Goal: Check status

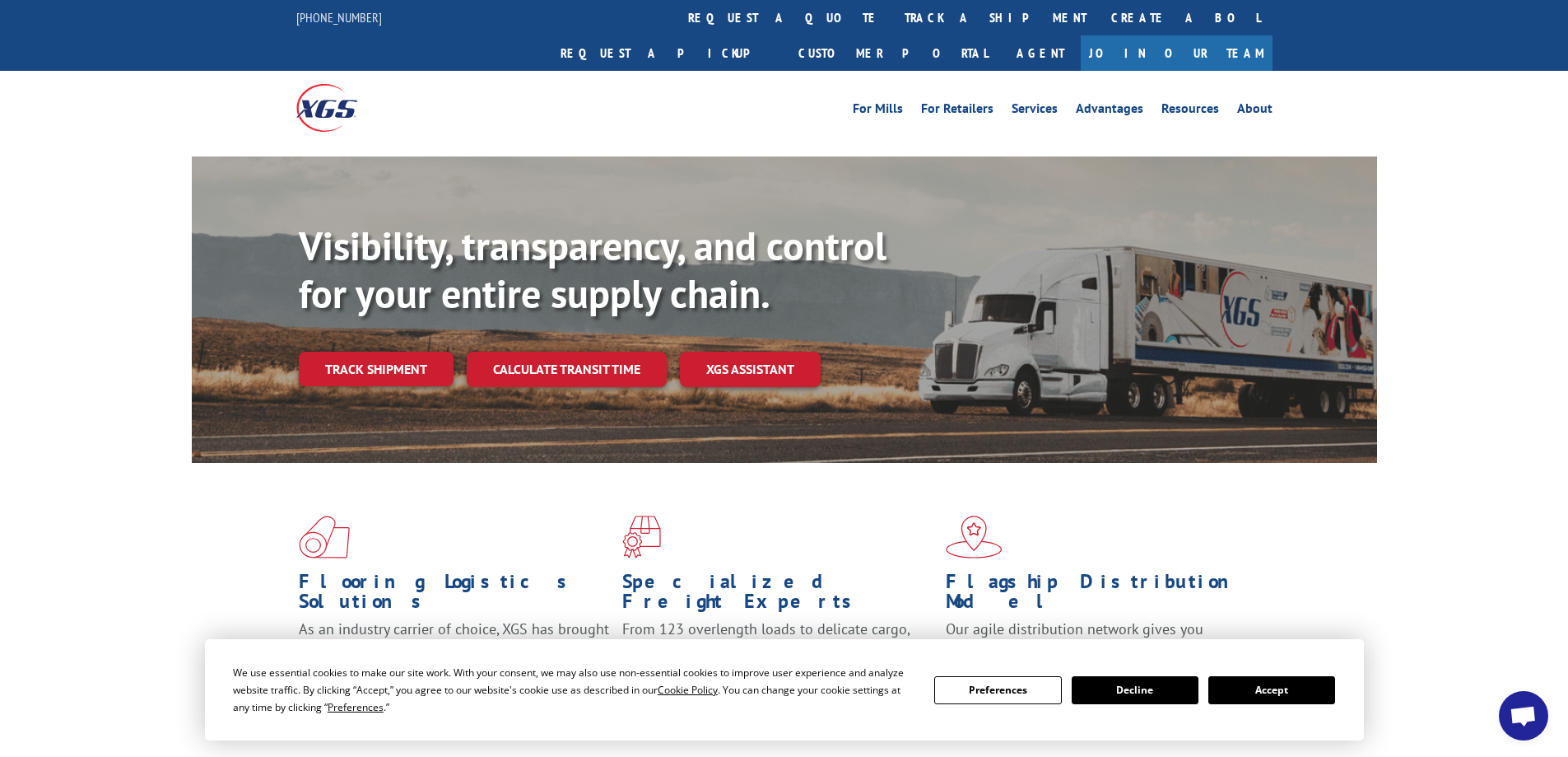
click at [1269, 696] on button "Accept" at bounding box center [1272, 691] width 127 height 28
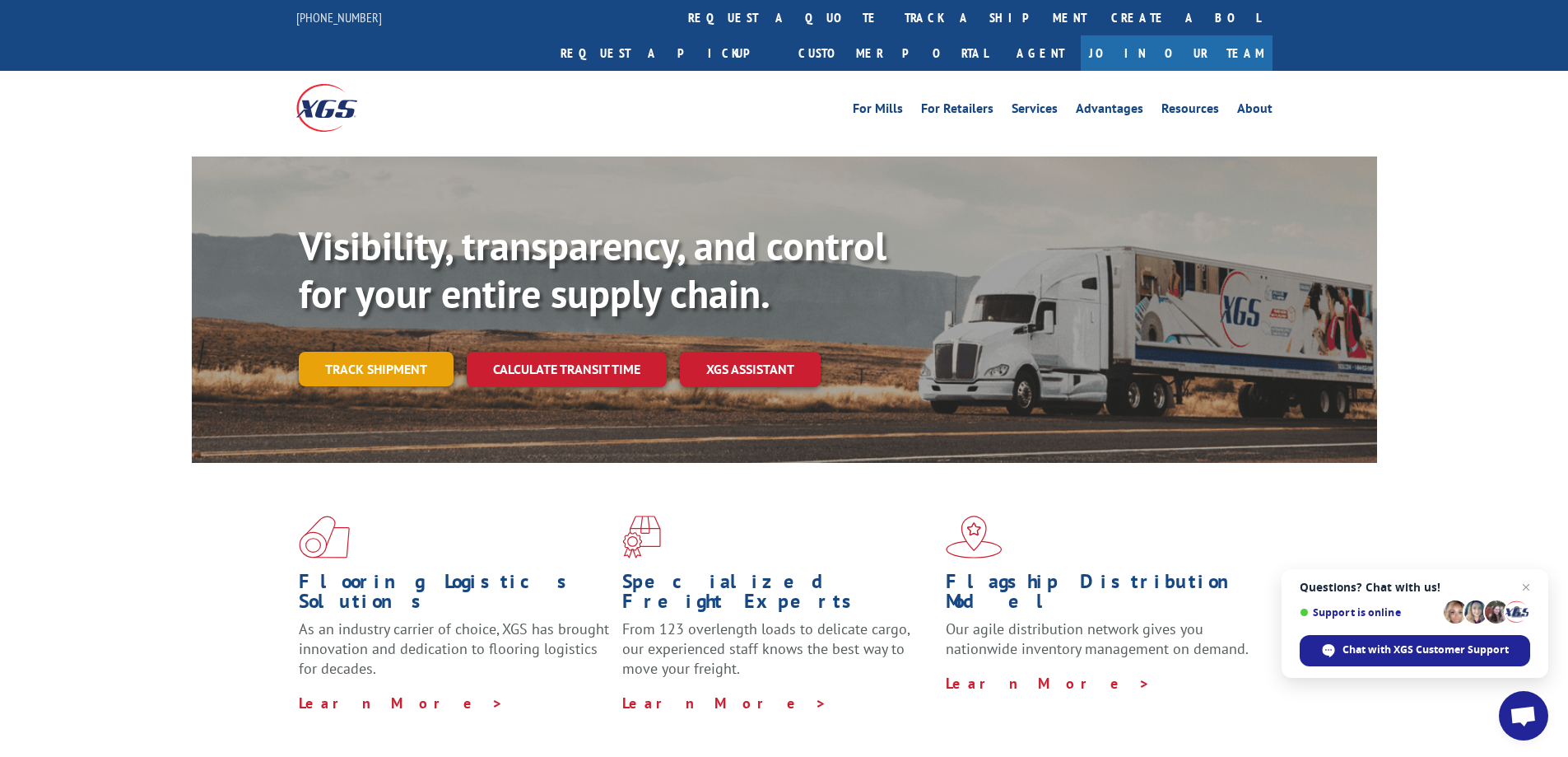
click at [355, 352] on link "Track shipment" at bounding box center [376, 369] width 155 height 35
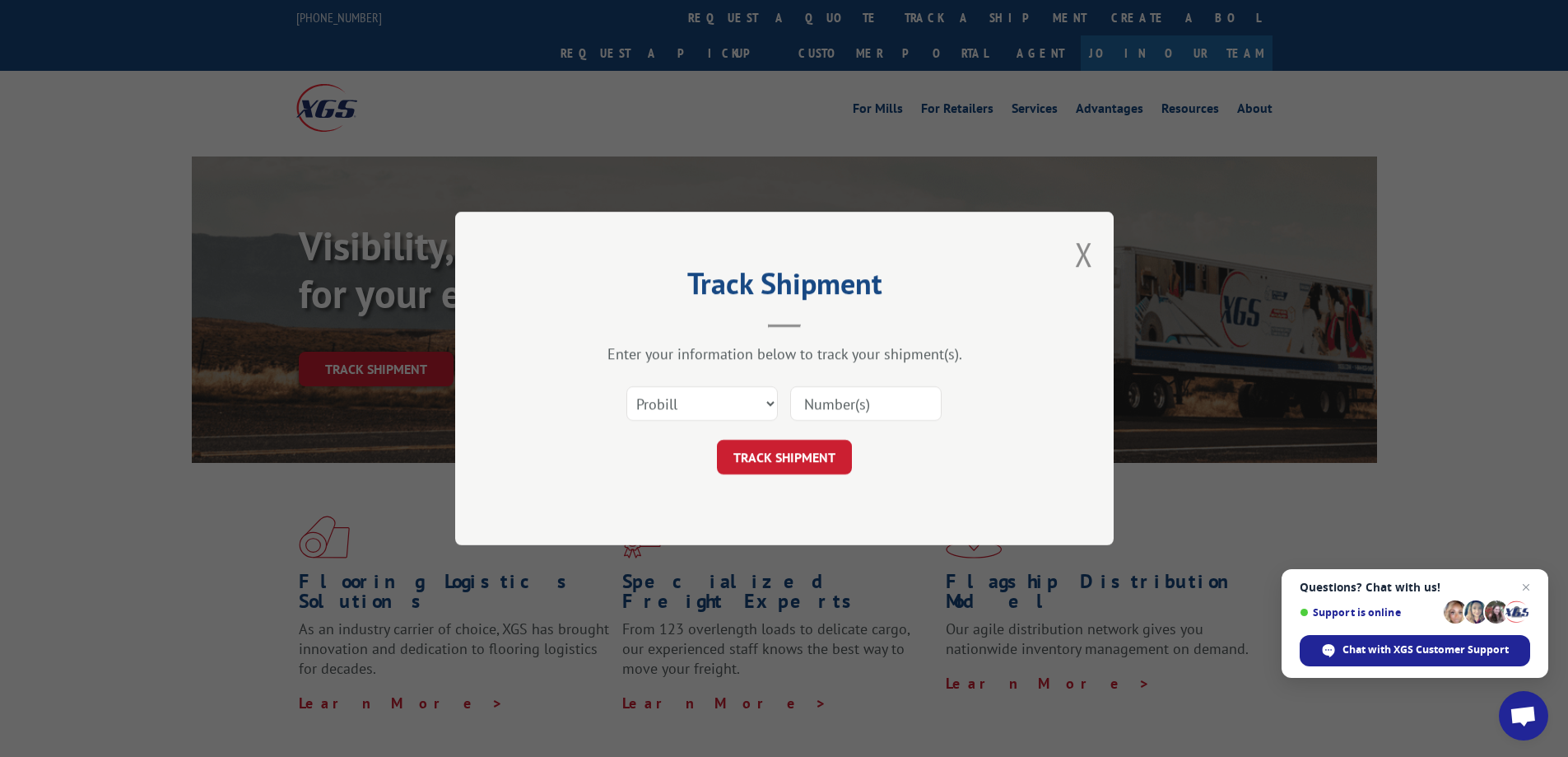
paste input "39312356"
type input "39312356"
click at [802, 462] on button "TRACK SHIPMENT" at bounding box center [784, 457] width 135 height 35
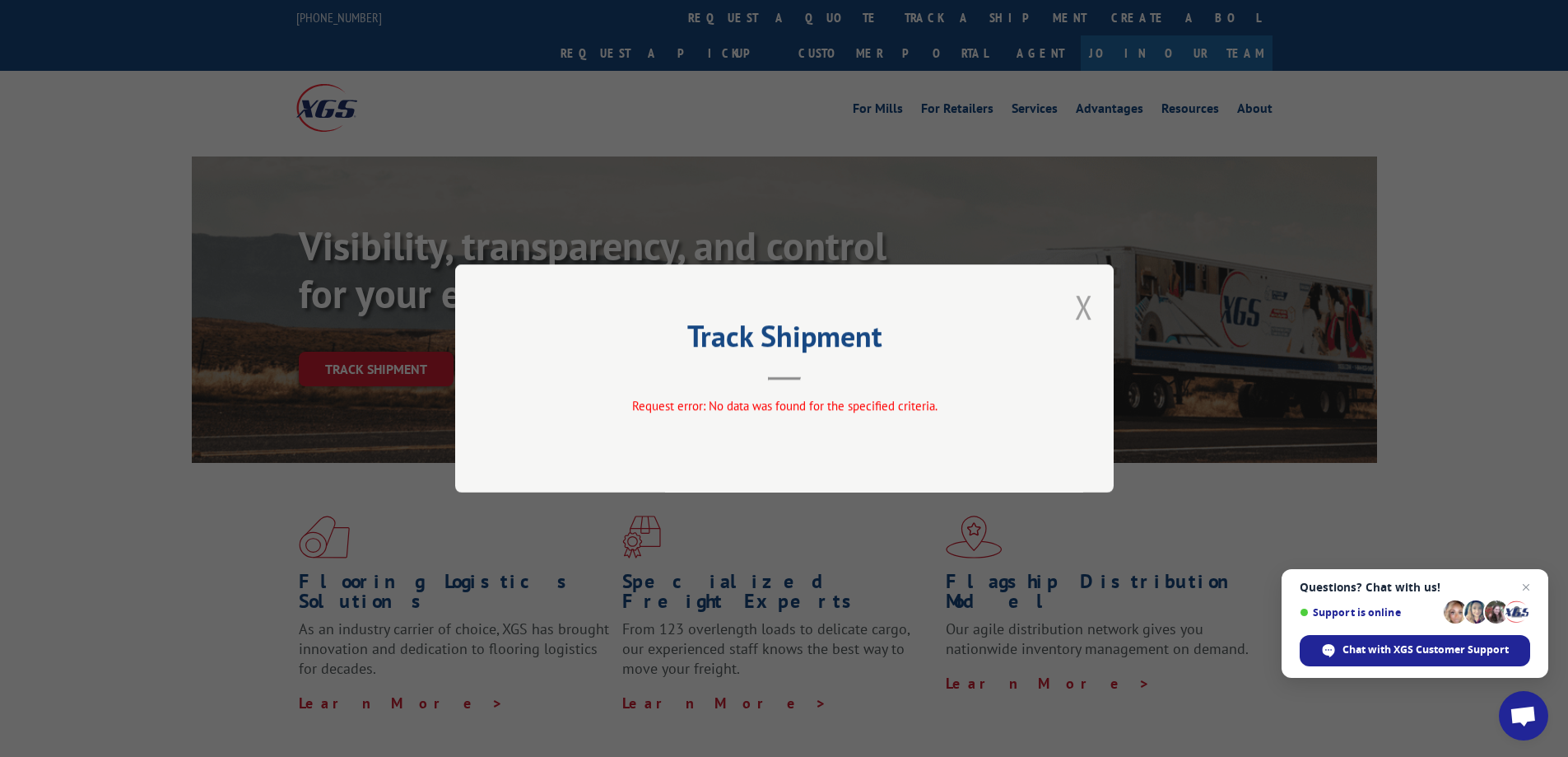
click at [1083, 312] on button "Close modal" at bounding box center [1084, 307] width 18 height 44
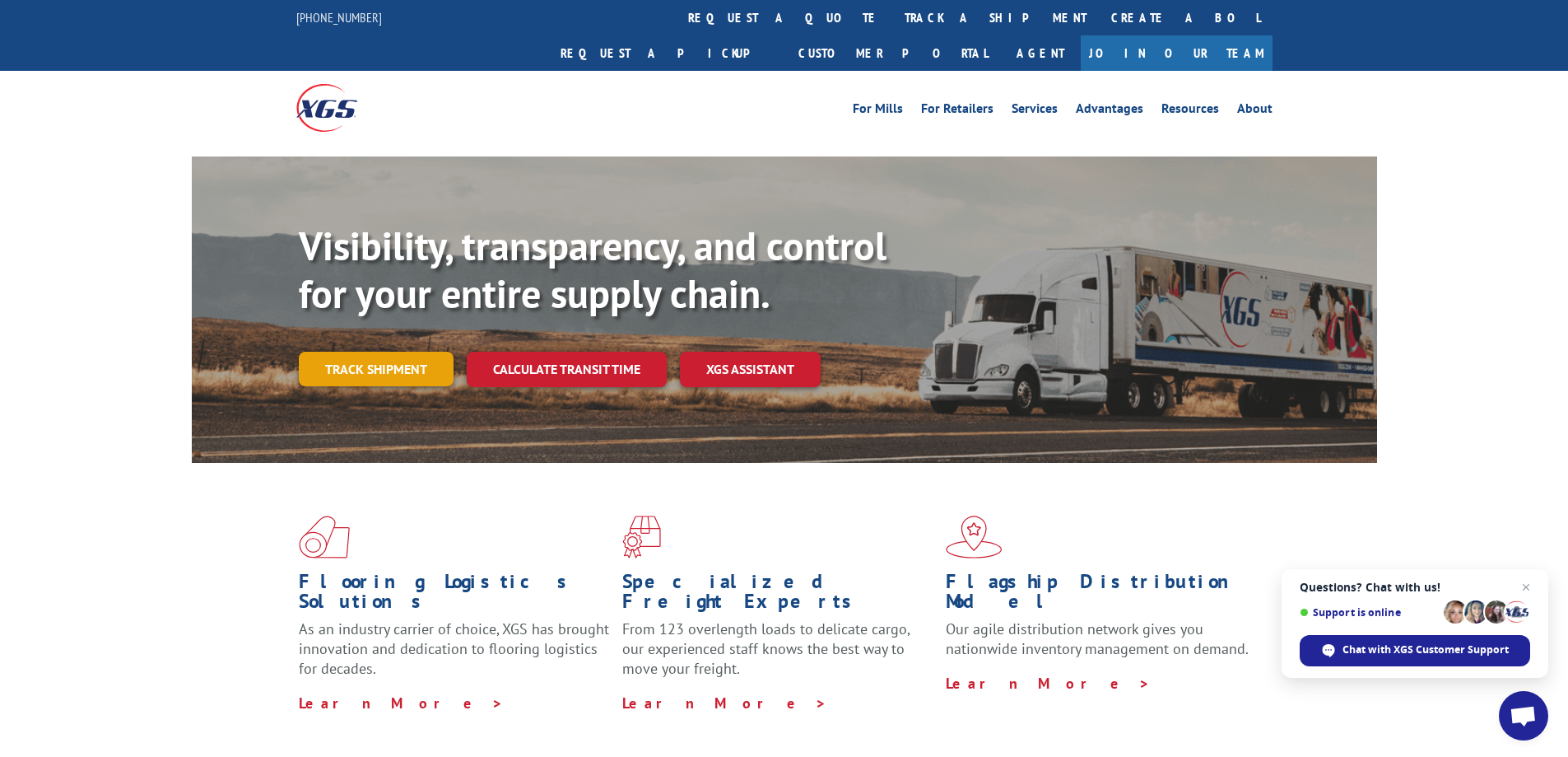
click at [393, 352] on link "Track shipment" at bounding box center [376, 369] width 155 height 35
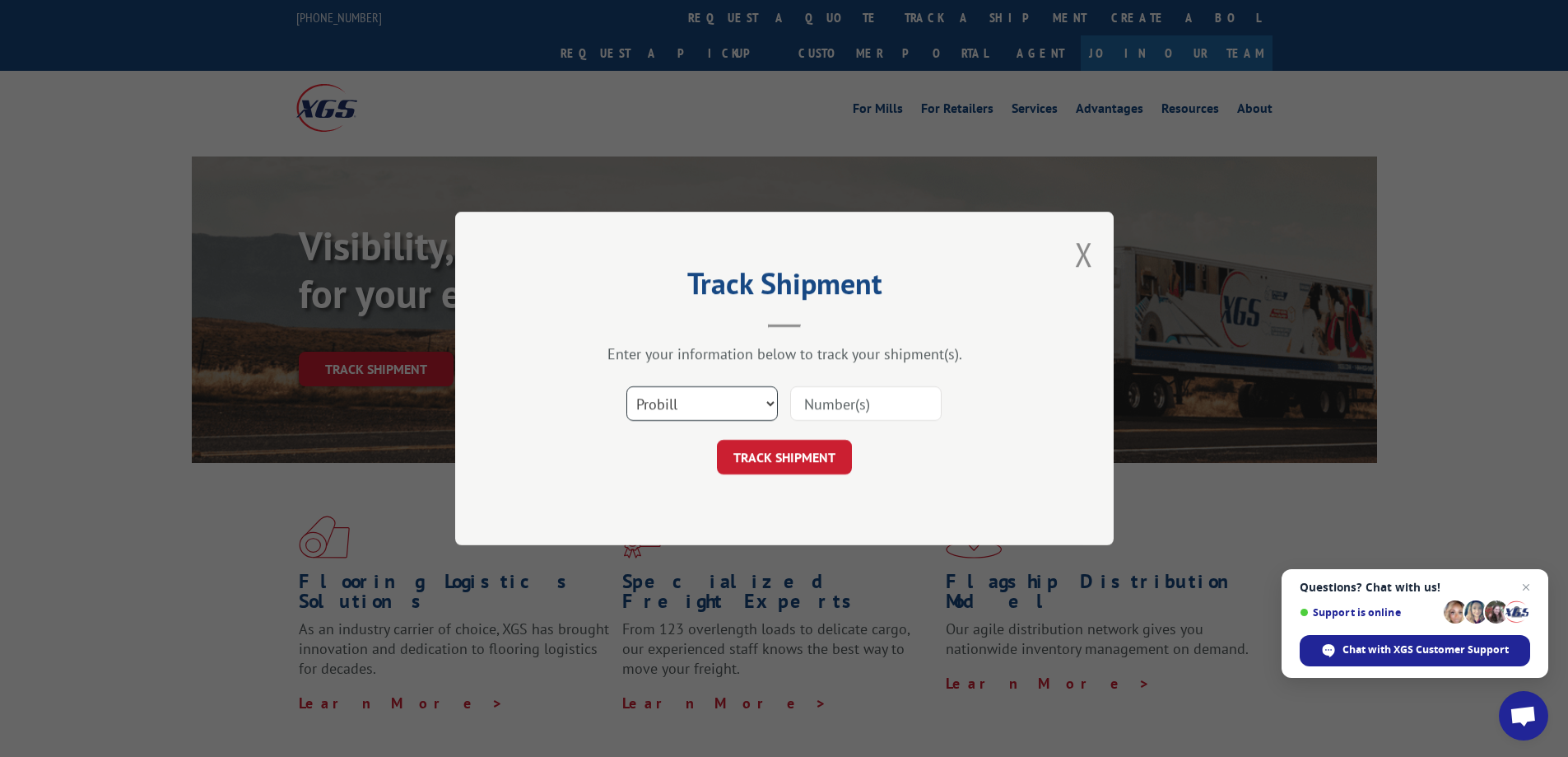
click at [740, 409] on select "Select category... Probill BOL PO" at bounding box center [702, 403] width 151 height 35
select select "po"
click at [626, 386] on select "Select category... Probill BOL PO" at bounding box center [702, 403] width 151 height 35
paste input "12699443"
type input "12699443"
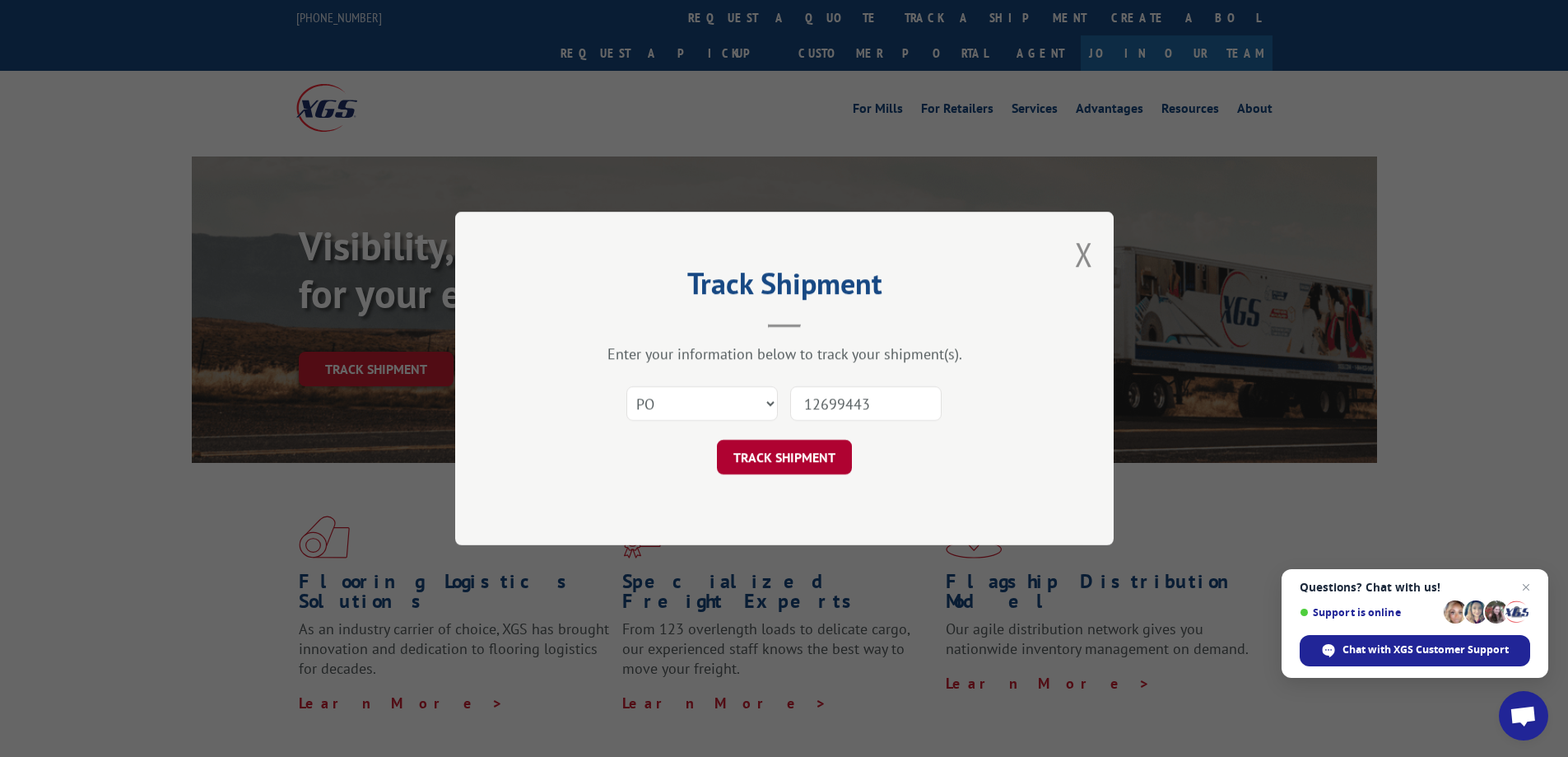
click at [758, 464] on button "TRACK SHIPMENT" at bounding box center [784, 457] width 135 height 35
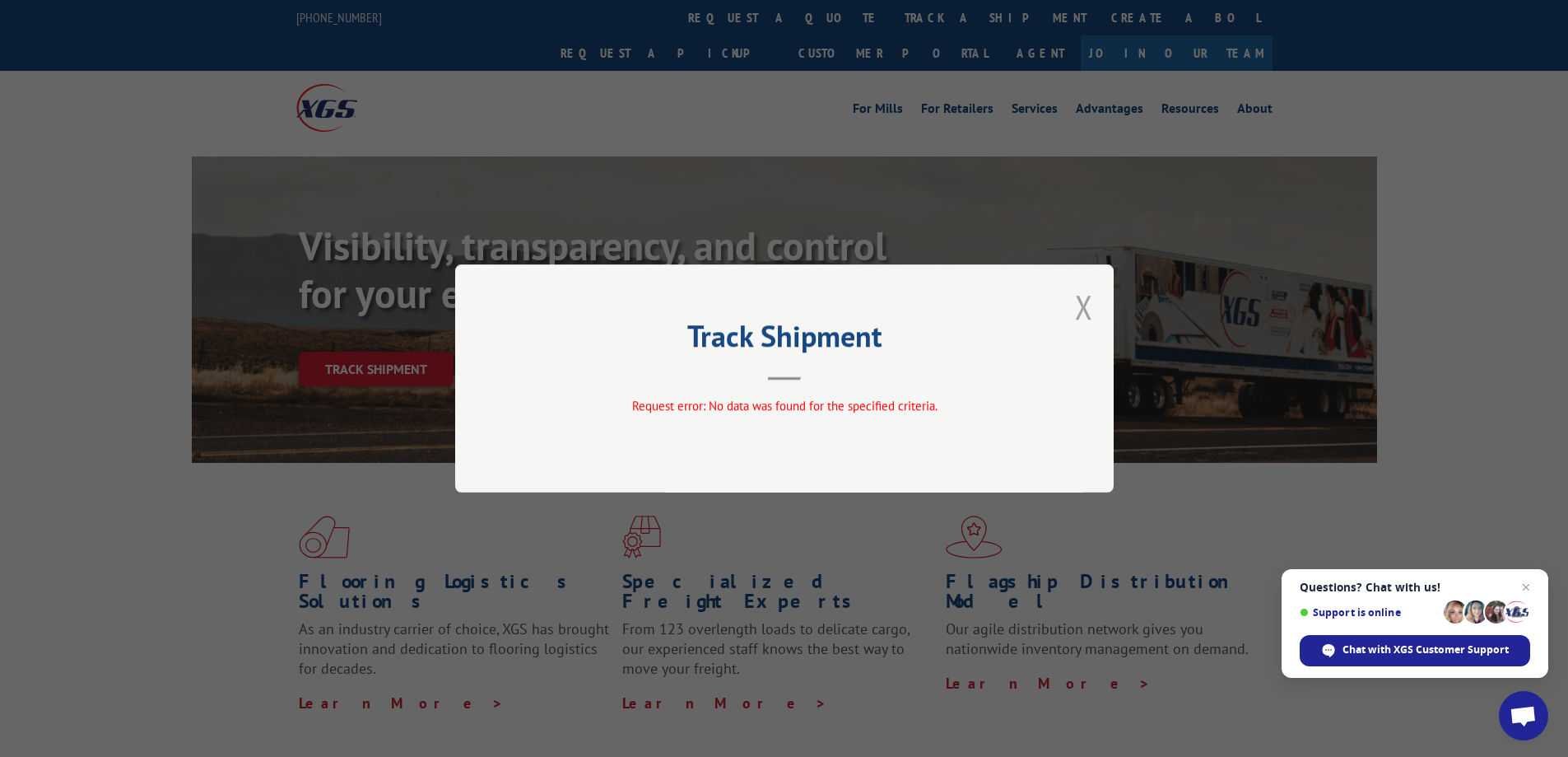
click at [1089, 299] on button "Close modal" at bounding box center [1084, 307] width 18 height 44
